Goal: Obtain resource: Obtain resource

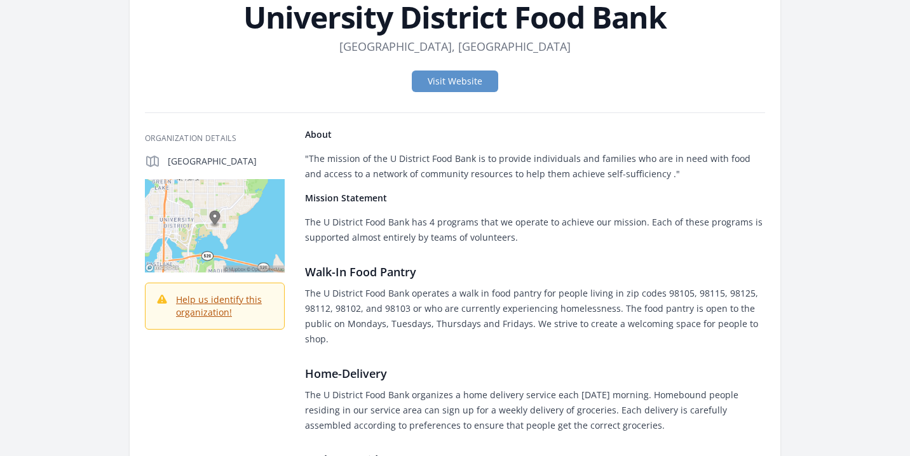
scroll to position [169, 0]
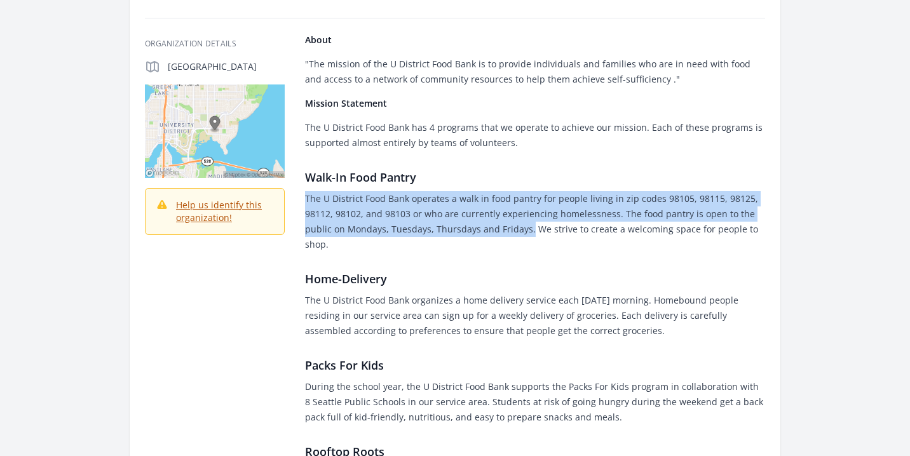
drag, startPoint x: 302, startPoint y: 199, endPoint x: 526, endPoint y: 234, distance: 227.0
click at [526, 234] on div "Organization Details [GEOGRAPHIC_DATA] About" at bounding box center [455, 310] width 620 height 552
copy p "The U District Food Bank operates a walk in food pantry for people living in zi…"
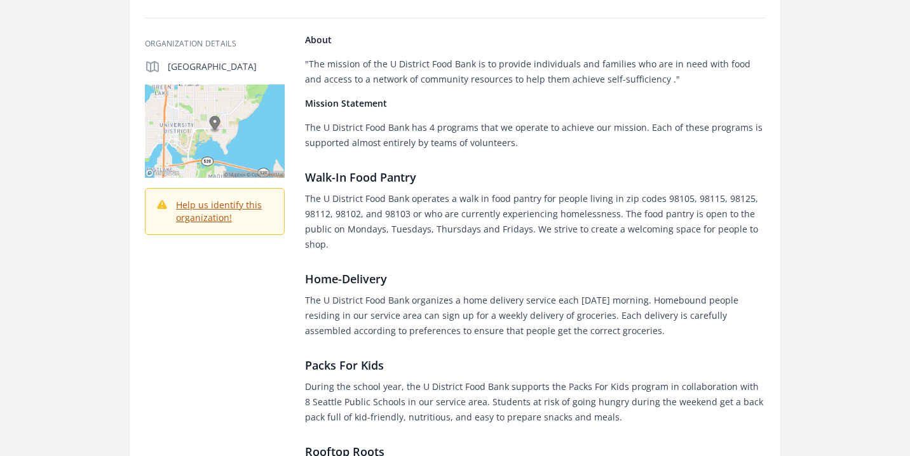
drag, startPoint x: 302, startPoint y: 300, endPoint x: 625, endPoint y: 331, distance: 324.3
click at [625, 331] on div "Organization Details [GEOGRAPHIC_DATA] About" at bounding box center [455, 310] width 620 height 552
copy p "The U District Food Bank organizes a home delivery service each [DATE] morning.…"
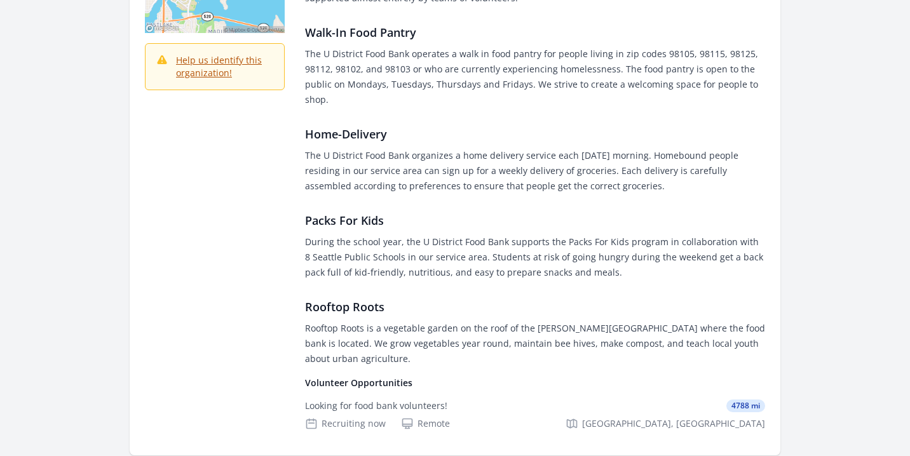
scroll to position [339, 0]
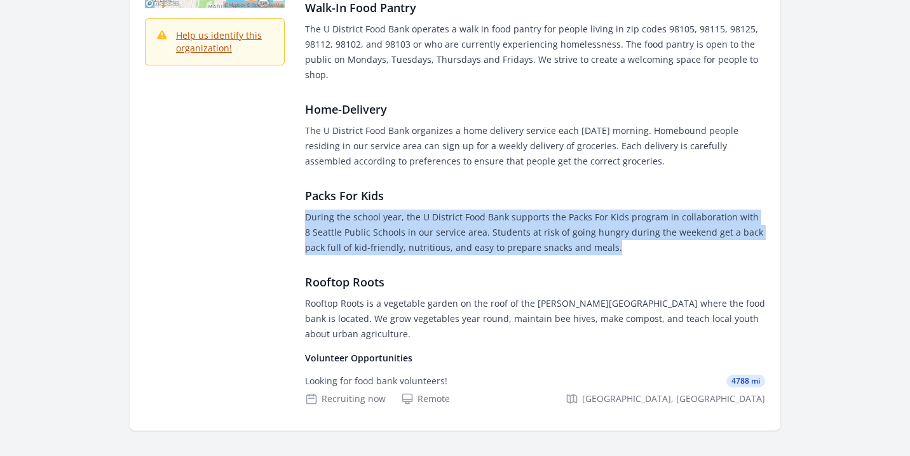
drag, startPoint x: 300, startPoint y: 215, endPoint x: 612, endPoint y: 248, distance: 313.7
click at [612, 248] on div "Organization Details [GEOGRAPHIC_DATA] About" at bounding box center [455, 140] width 620 height 552
copy p "During the school year, the U District Food Bank supports the Packs For Kids pr…"
